Goal: Task Accomplishment & Management: Manage account settings

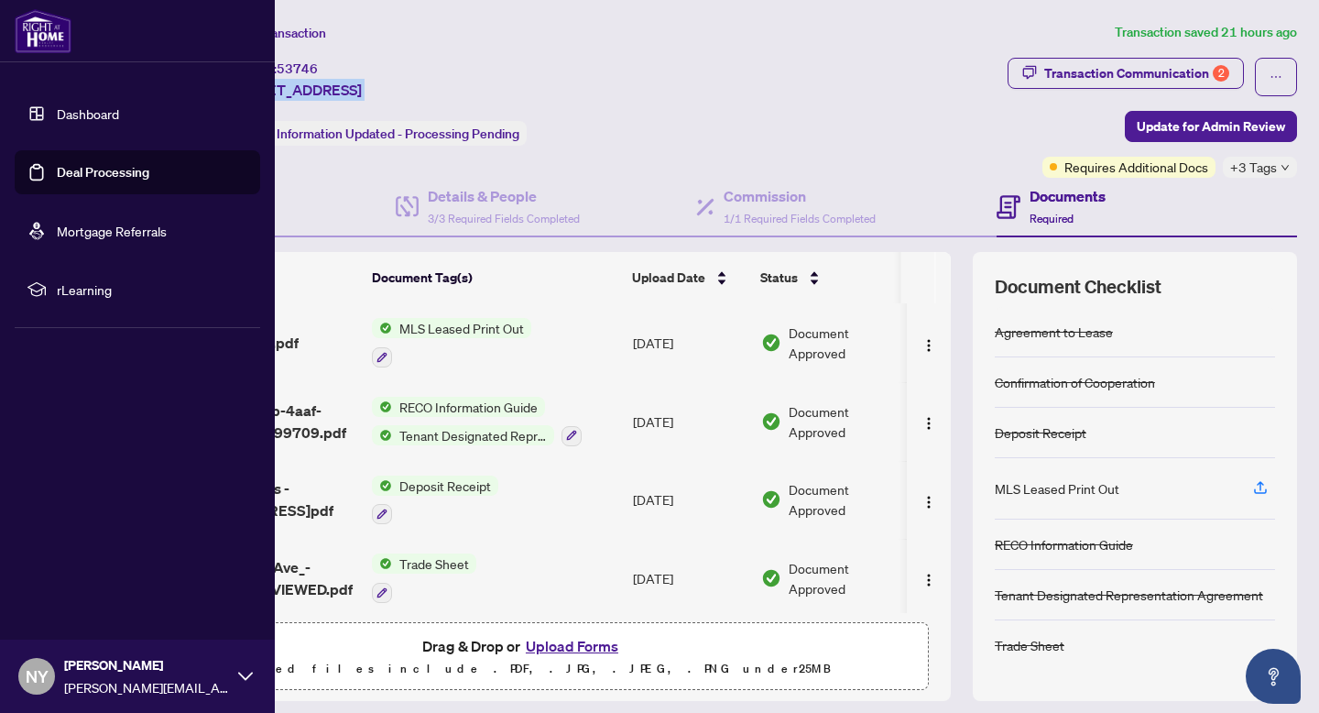
click at [36, 37] on img at bounding box center [43, 31] width 57 height 44
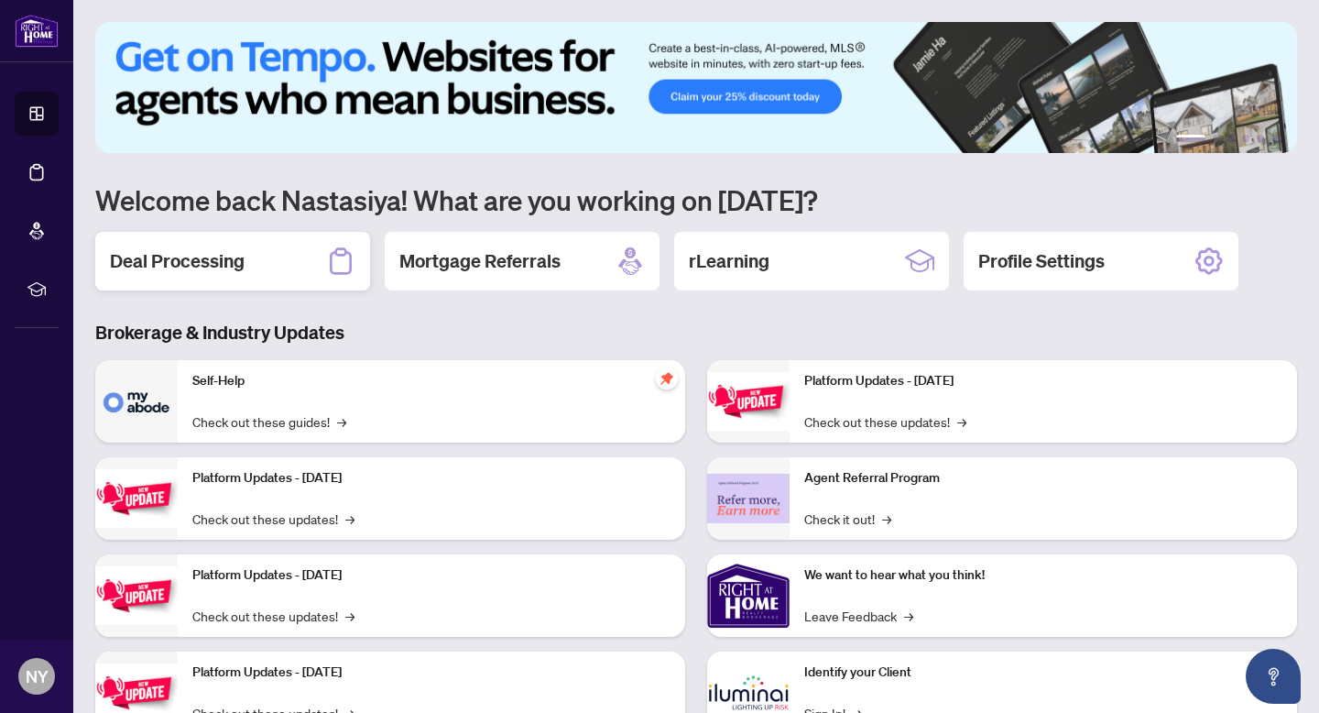
click at [297, 265] on div "Deal Processing" at bounding box center [232, 261] width 275 height 59
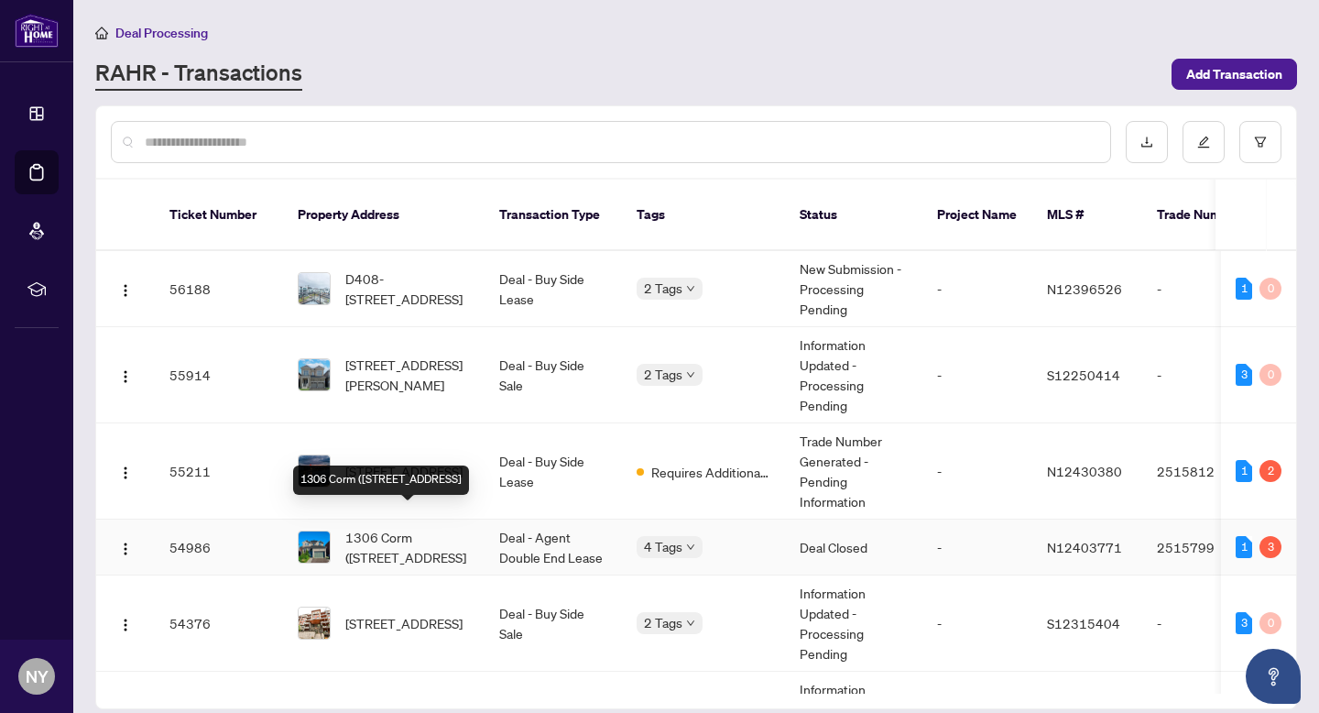
click at [399, 527] on span "1306 Corm ([STREET_ADDRESS]" at bounding box center [407, 547] width 125 height 40
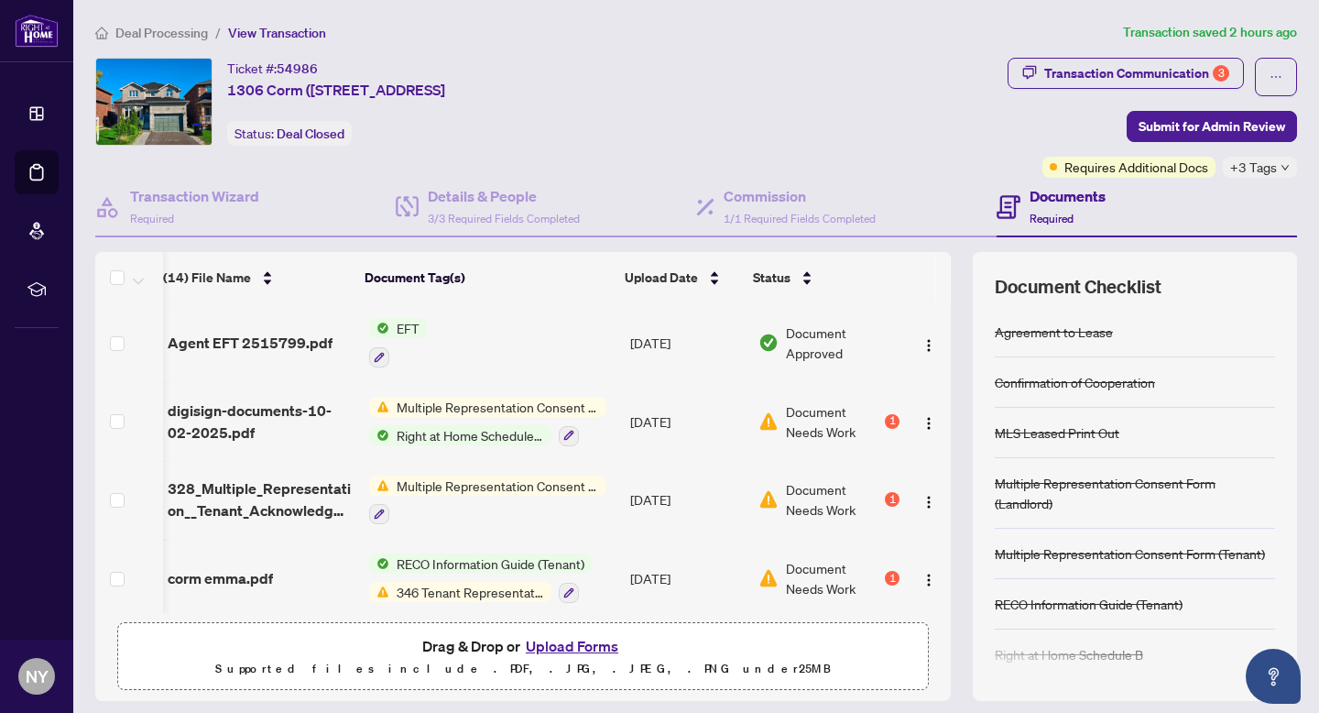
scroll to position [193, 7]
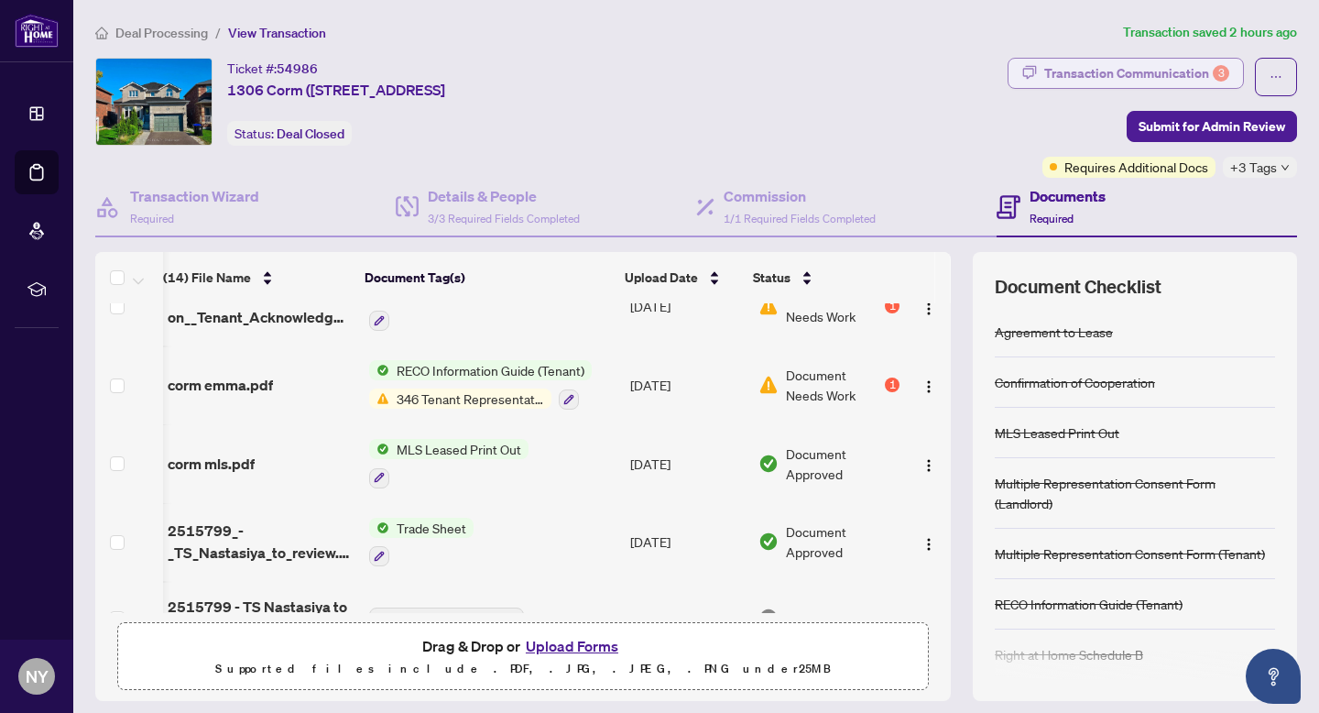
click at [1090, 61] on div "Transaction Communication 3" at bounding box center [1136, 73] width 185 height 29
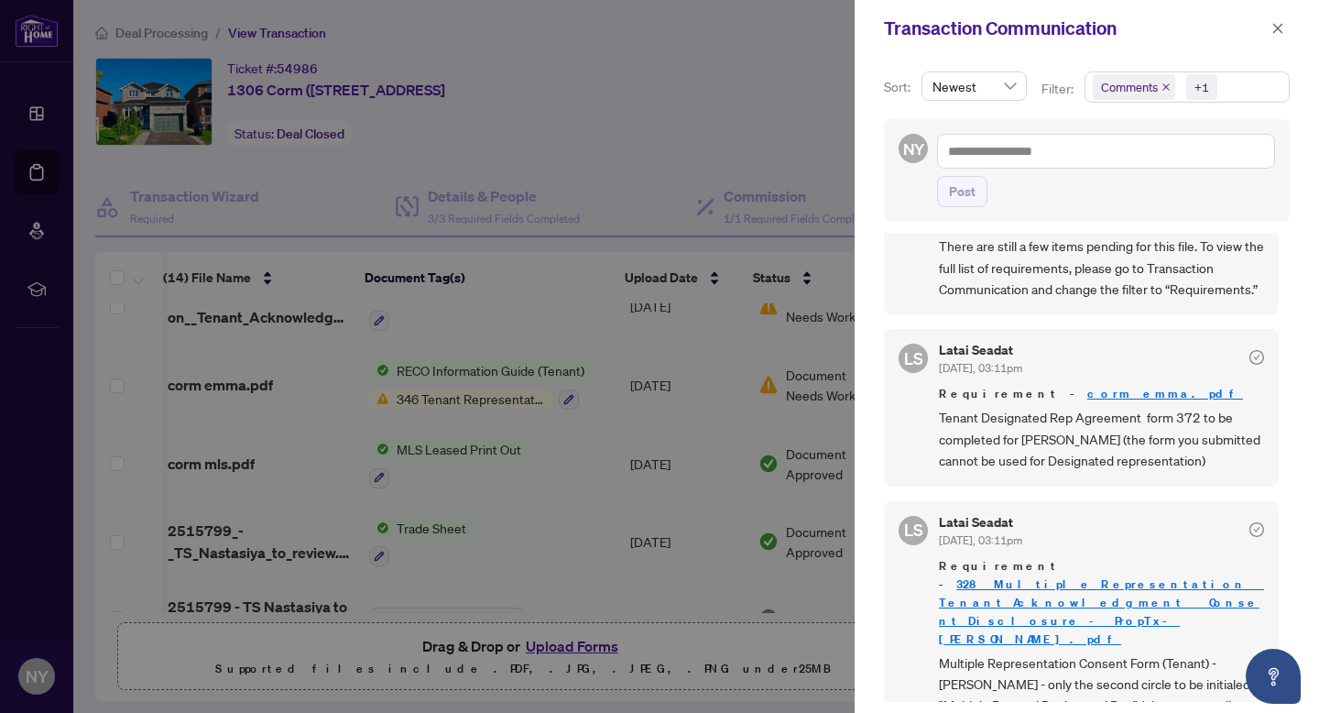
scroll to position [123, 0]
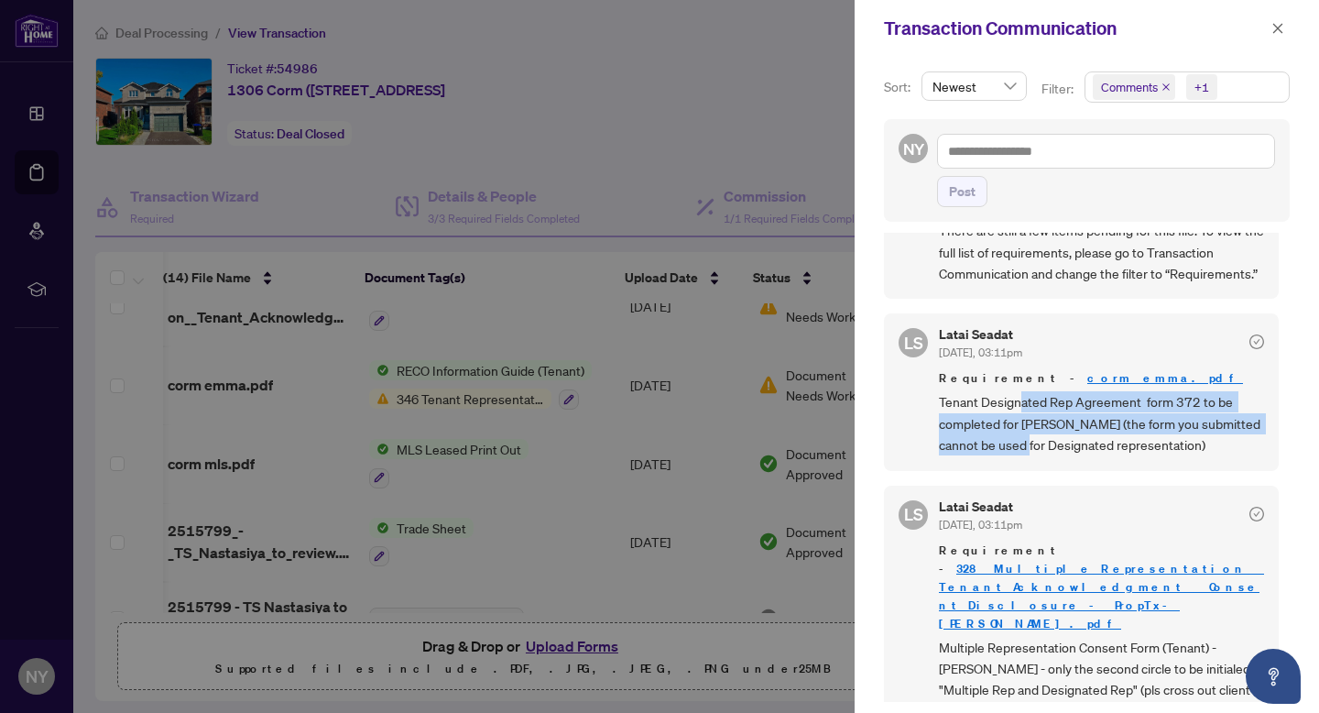
drag, startPoint x: 1019, startPoint y: 427, endPoint x: 1041, endPoint y: 458, distance: 38.1
click at [1041, 455] on span "Tenant Designated Rep Agreement form 372 to be completed for [PERSON_NAME] (the…" at bounding box center [1101, 423] width 325 height 64
click at [989, 437] on span "Tenant Designated Rep Agreement form 372 to be completed for [PERSON_NAME] (the…" at bounding box center [1101, 423] width 325 height 64
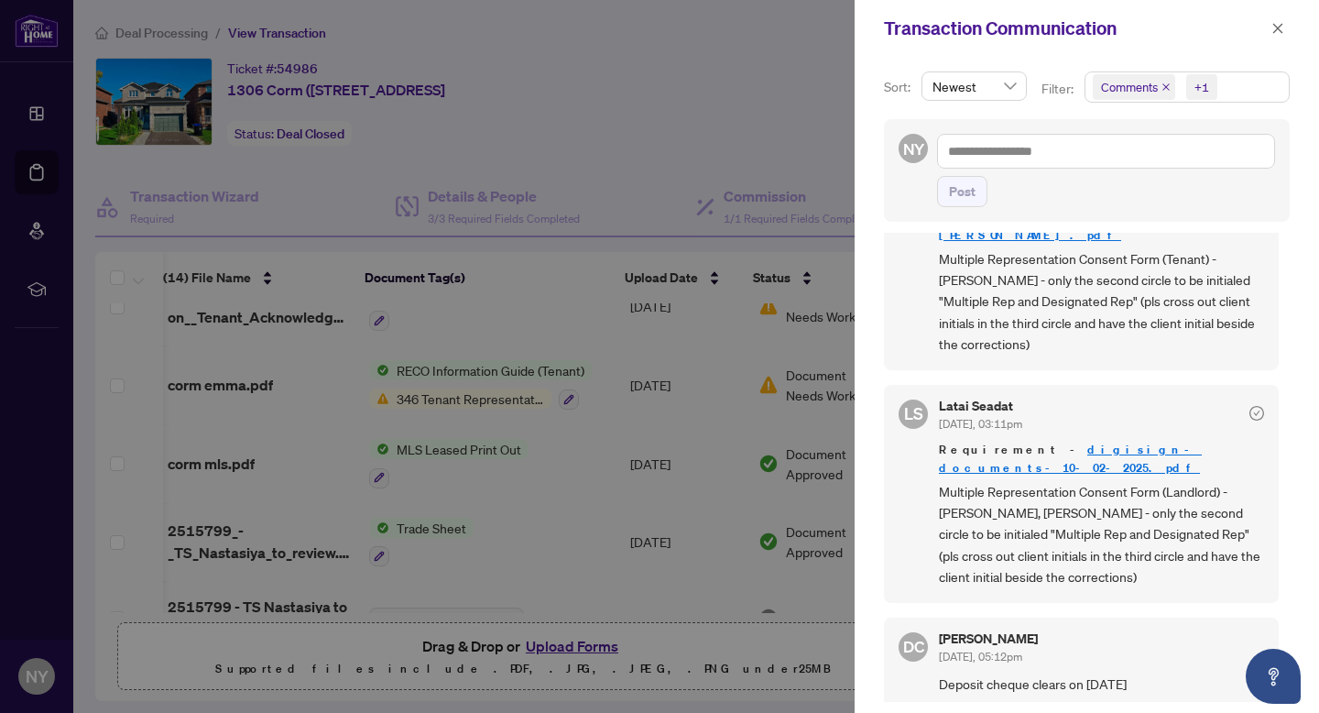
scroll to position [569, 0]
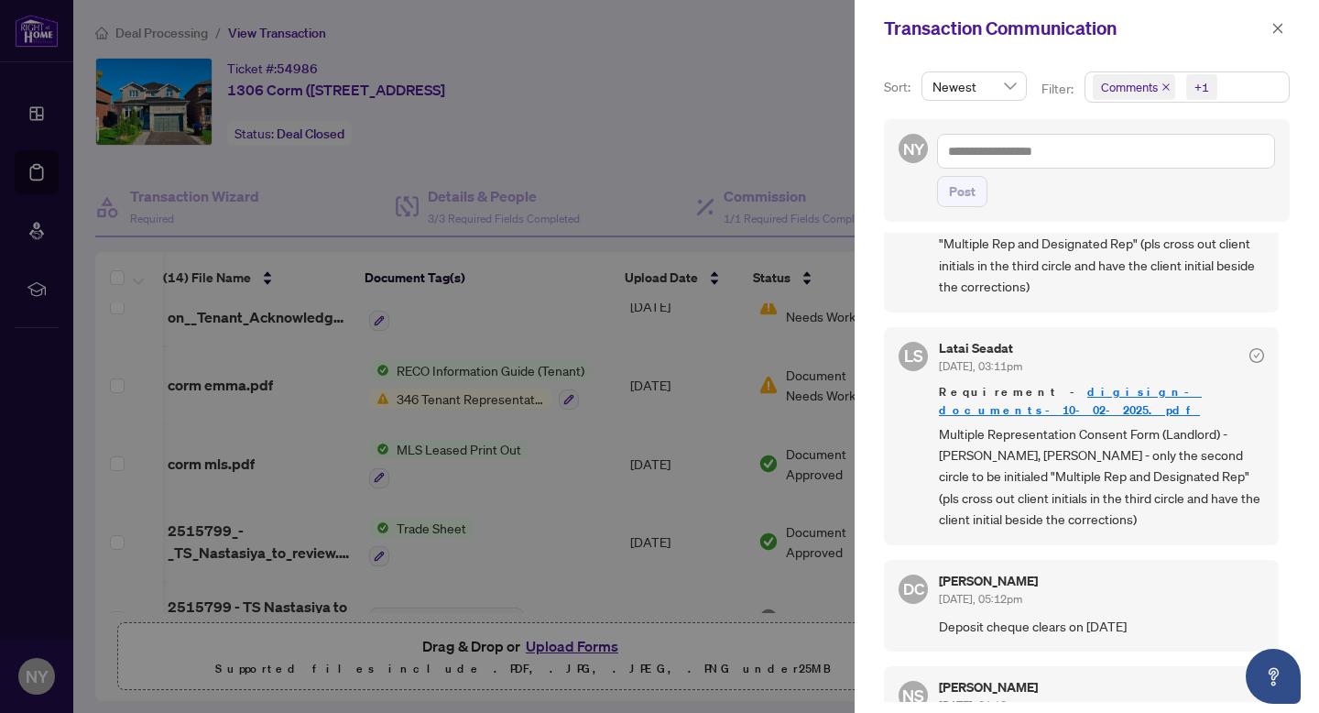
click at [634, 312] on div at bounding box center [659, 356] width 1319 height 713
click at [739, 364] on div at bounding box center [659, 356] width 1319 height 713
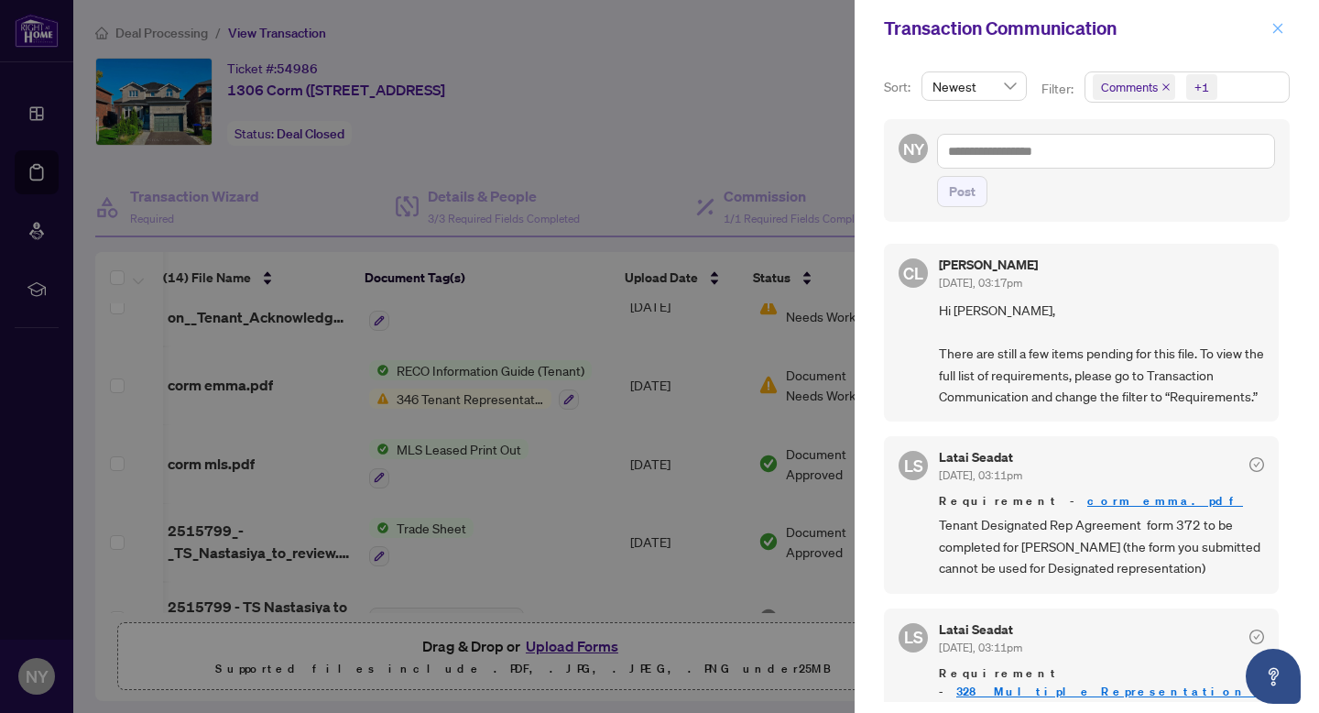
click at [1280, 20] on span "button" at bounding box center [1278, 28] width 13 height 29
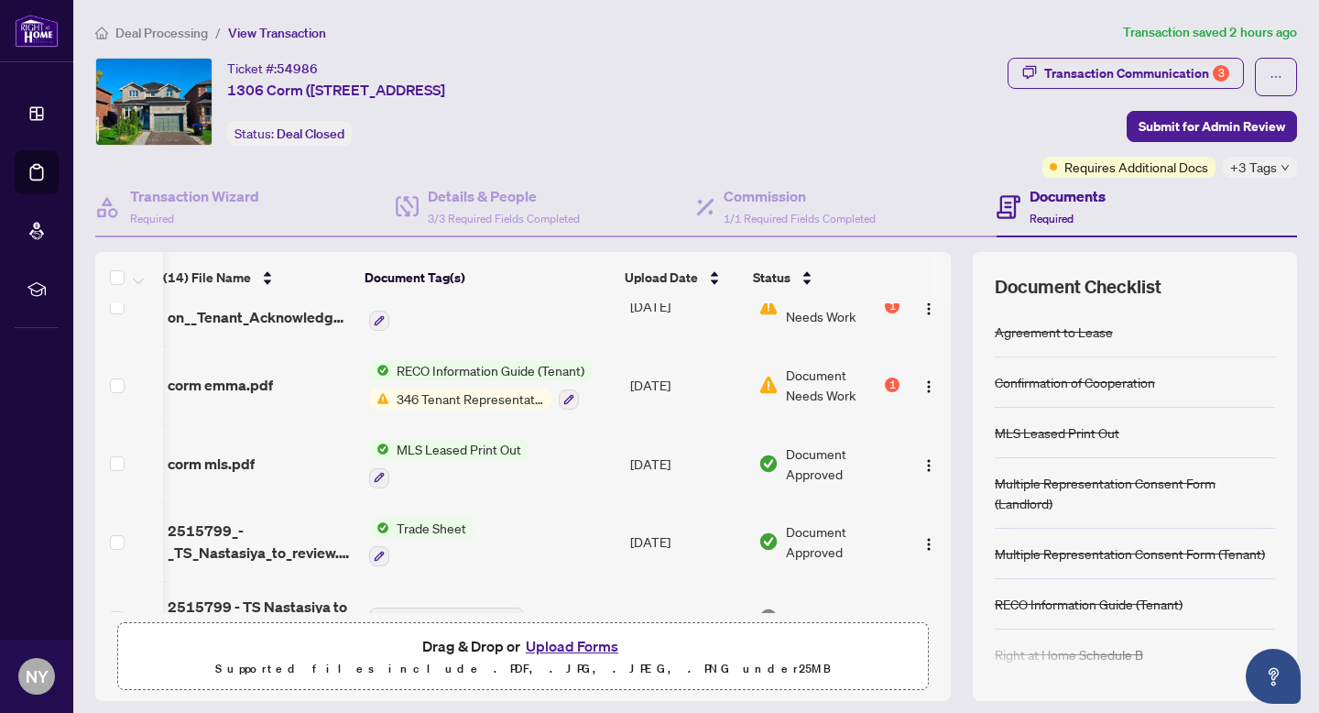
click at [838, 366] on span "Document Needs Work" at bounding box center [833, 385] width 95 height 40
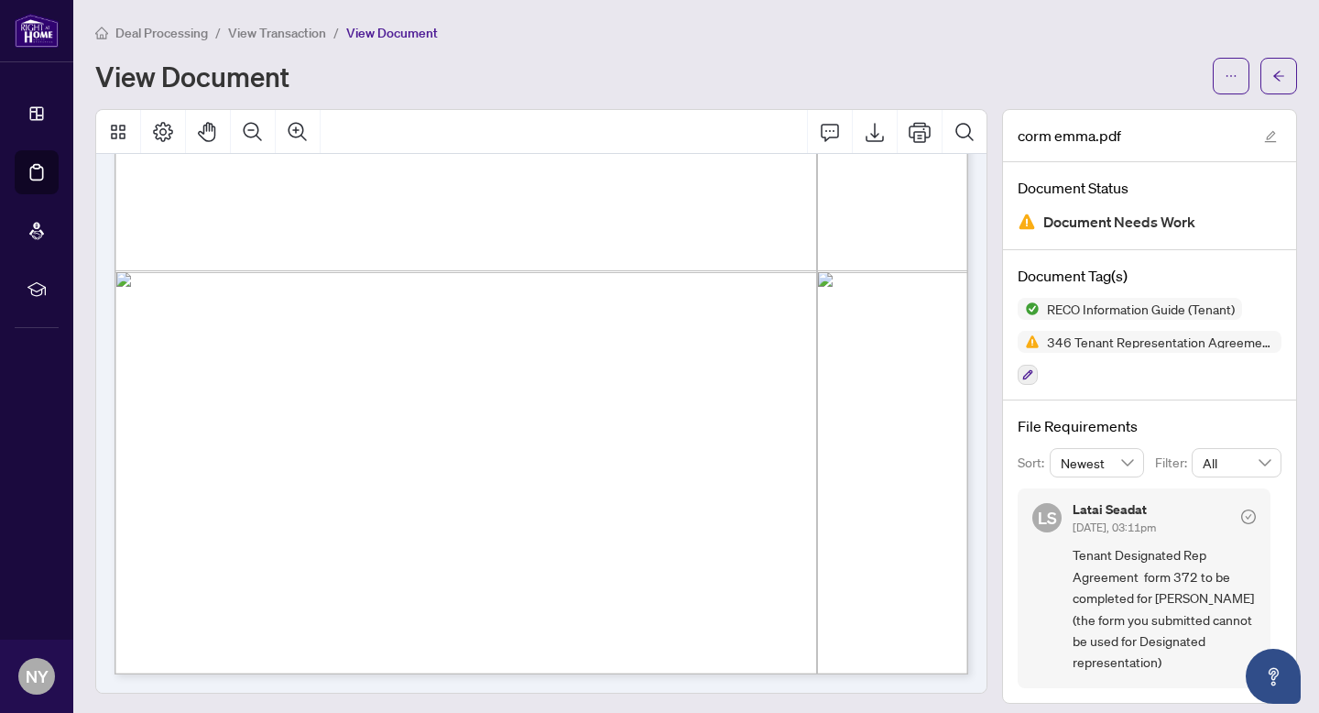
click at [1106, 545] on span "Tenant Designated Rep Agreement form 372 to be completed for [PERSON_NAME] (the…" at bounding box center [1164, 608] width 183 height 128
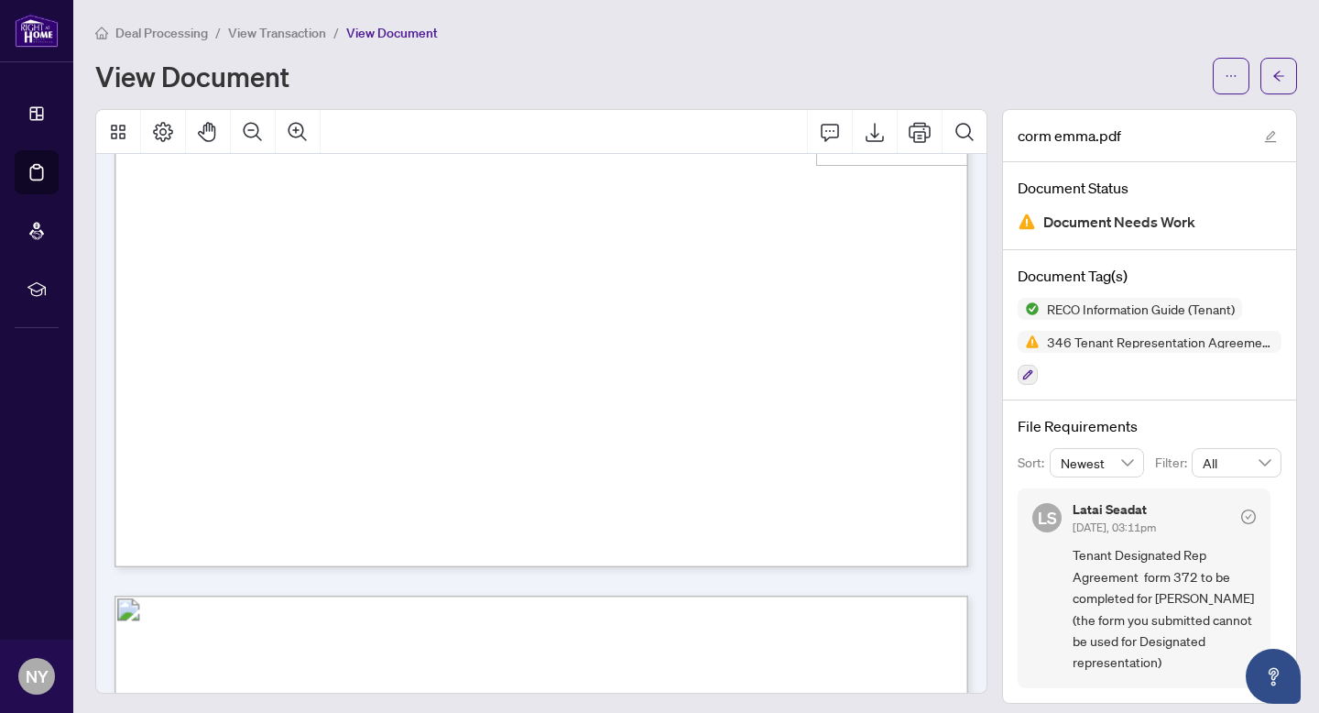
scroll to position [2436, 0]
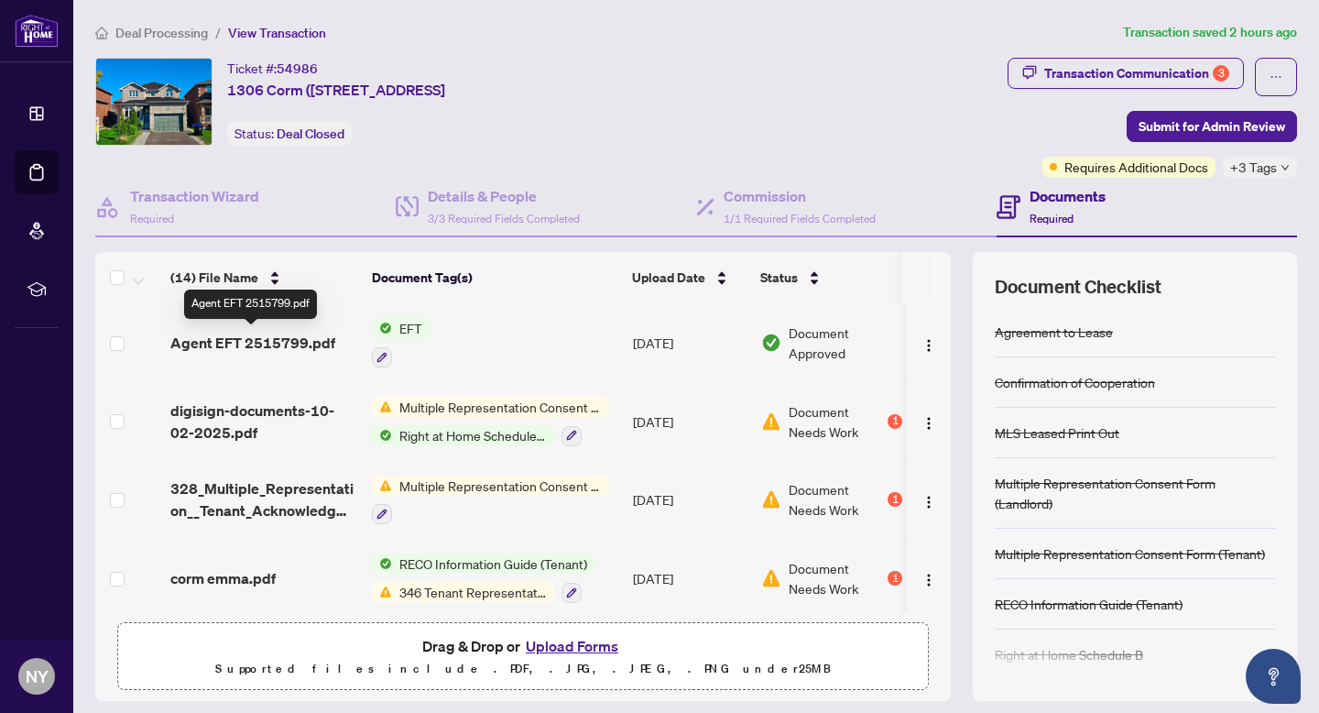
click at [192, 332] on span "Agent EFT 2515799.pdf" at bounding box center [252, 343] width 165 height 22
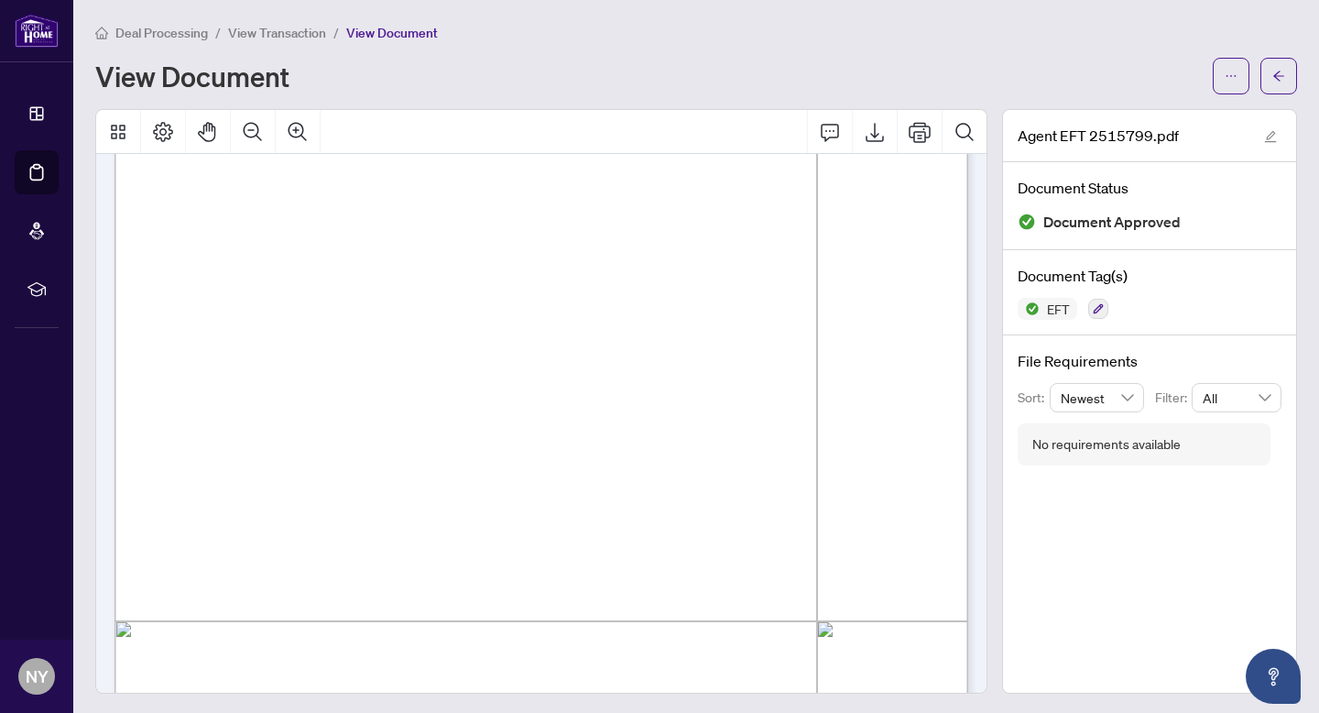
scroll to position [256, 0]
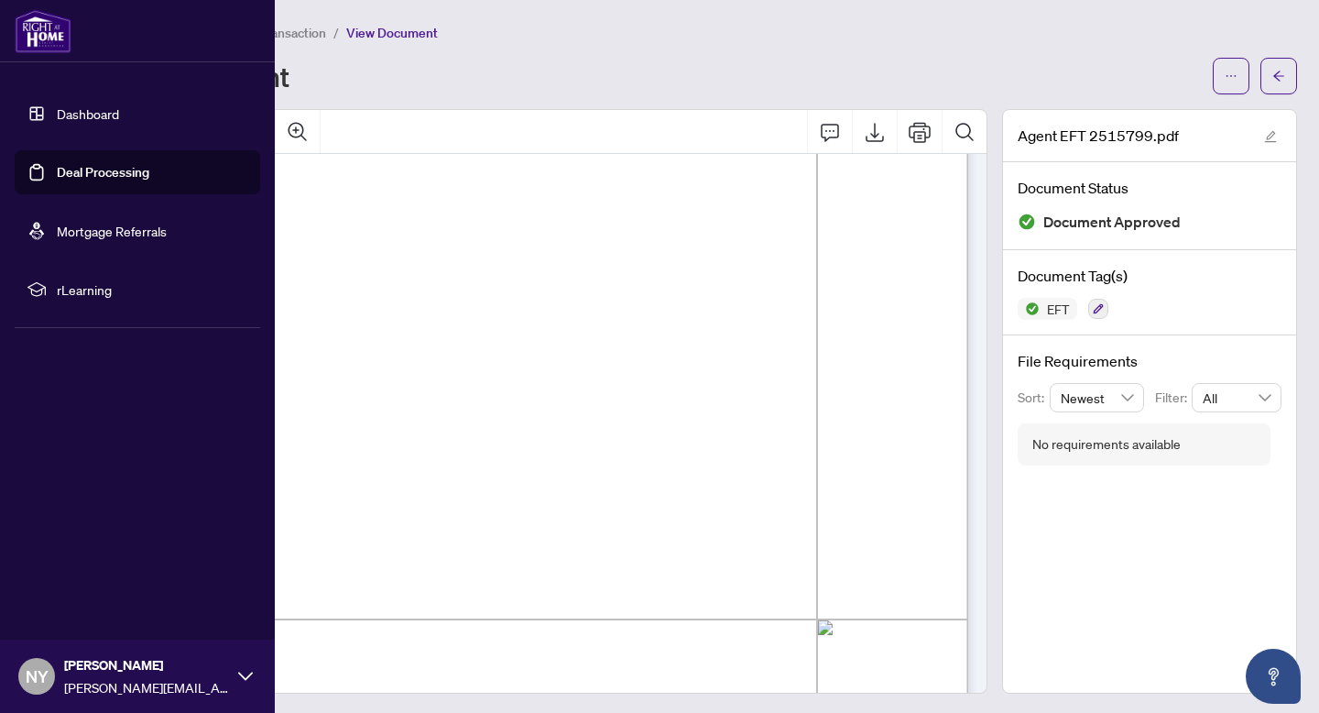
click at [48, 43] on img at bounding box center [43, 31] width 57 height 44
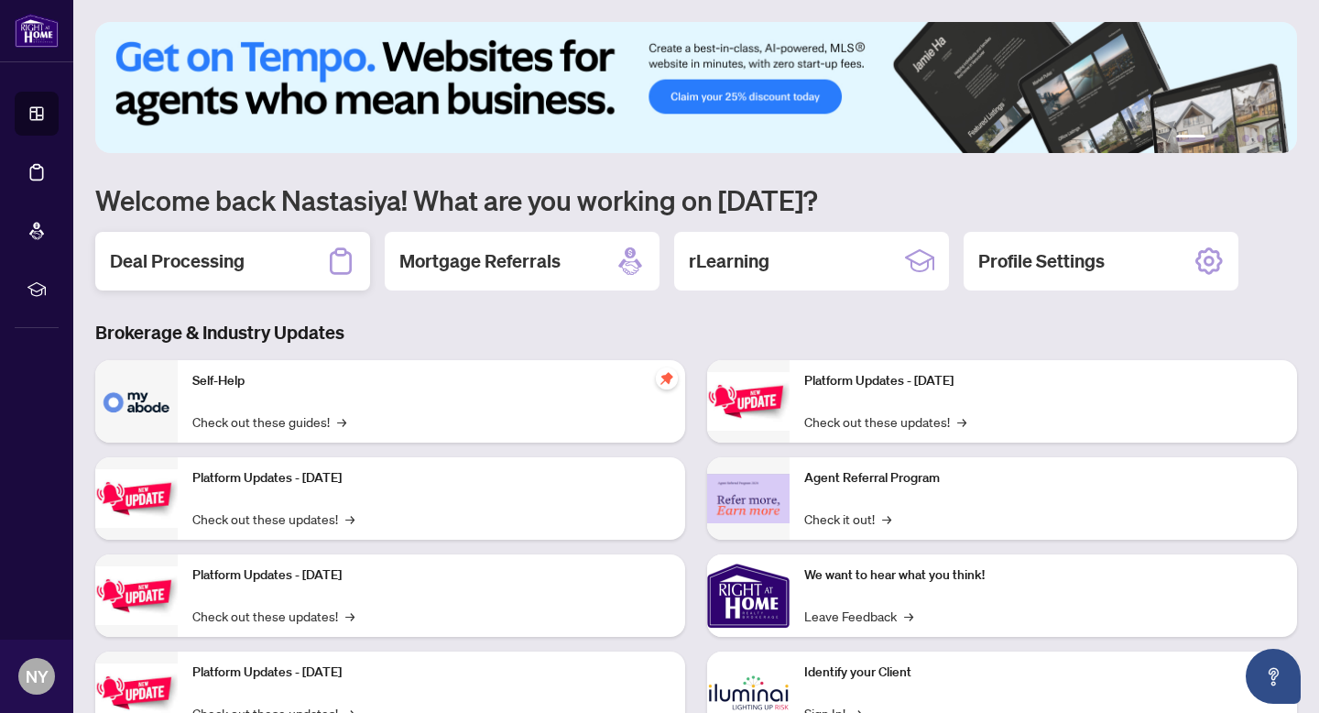
click at [293, 264] on div "Deal Processing" at bounding box center [232, 261] width 275 height 59
